Goal: Transaction & Acquisition: Purchase product/service

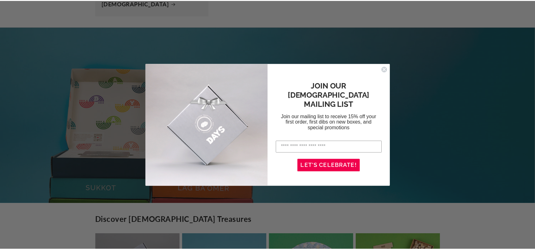
scroll to position [0, 2160]
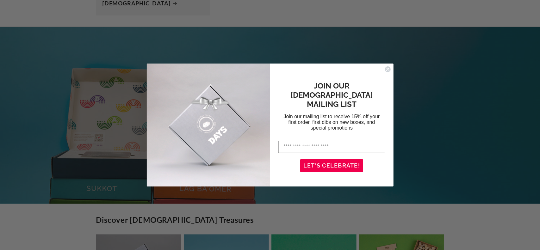
click at [389, 65] on form "JOIN OUR [DEMOGRAPHIC_DATA] MAILING LIST Join our mailing list to receive 15% o…" at bounding box center [270, 125] width 247 height 123
click at [387, 69] on icon "Close dialog" at bounding box center [387, 69] width 3 height 3
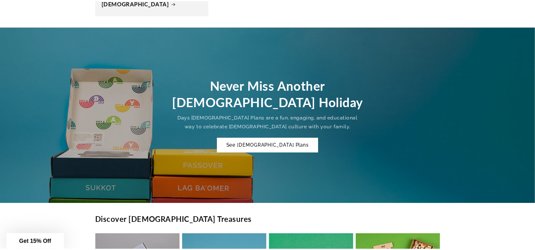
scroll to position [0, 2140]
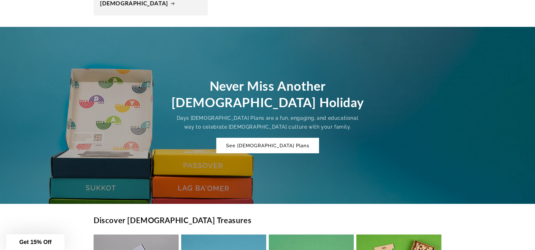
click at [276, 138] on link "See [DEMOGRAPHIC_DATA] Plans" at bounding box center [268, 145] width 102 height 15
